Goal: Find contact information: Find contact information

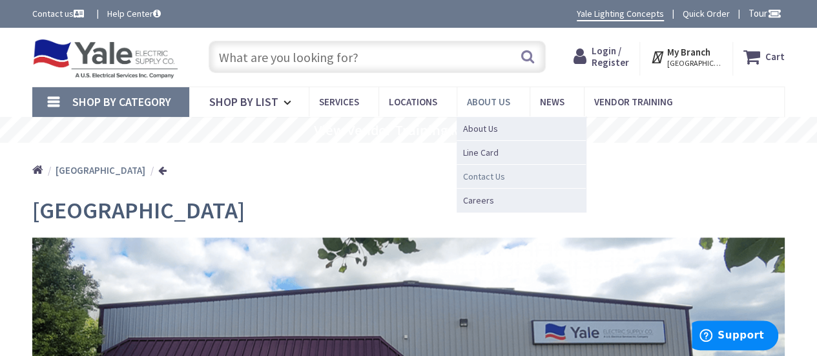
click at [486, 177] on span "Contact Us" at bounding box center [484, 176] width 42 height 13
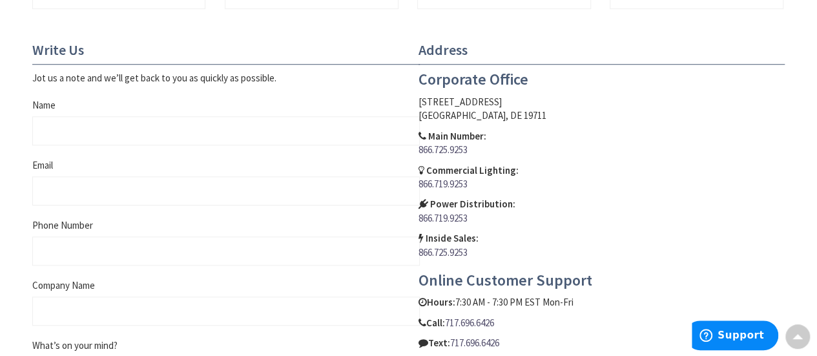
scroll to position [581, 0]
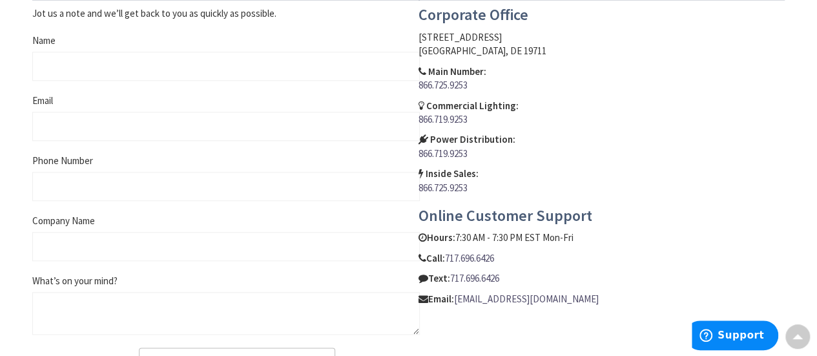
drag, startPoint x: 631, startPoint y: 296, endPoint x: 455, endPoint y: 301, distance: 177.0
click at [455, 301] on p "Email: customersupport@yaleelectricsupply.com" at bounding box center [601, 299] width 367 height 14
copy p "[EMAIL_ADDRESS][DOMAIN_NAME]"
drag, startPoint x: 508, startPoint y: 255, endPoint x: 447, endPoint y: 259, distance: 61.5
click at [447, 259] on p "Call: 717.696.6426" at bounding box center [601, 258] width 367 height 14
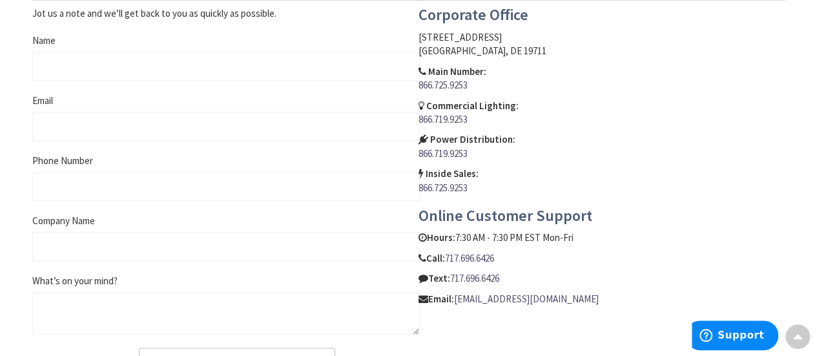
copy link "717.696.6426"
